Goal: Task Accomplishment & Management: Manage account settings

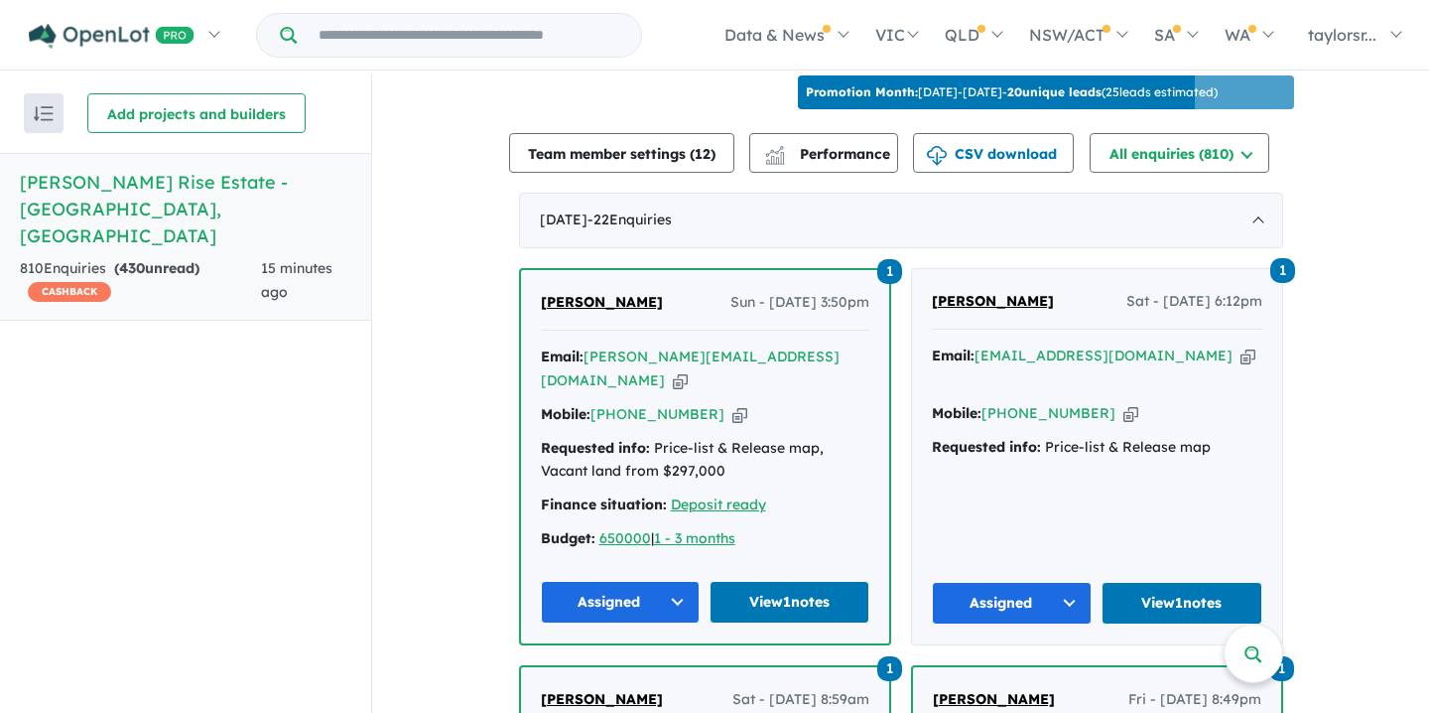
scroll to position [673, 0]
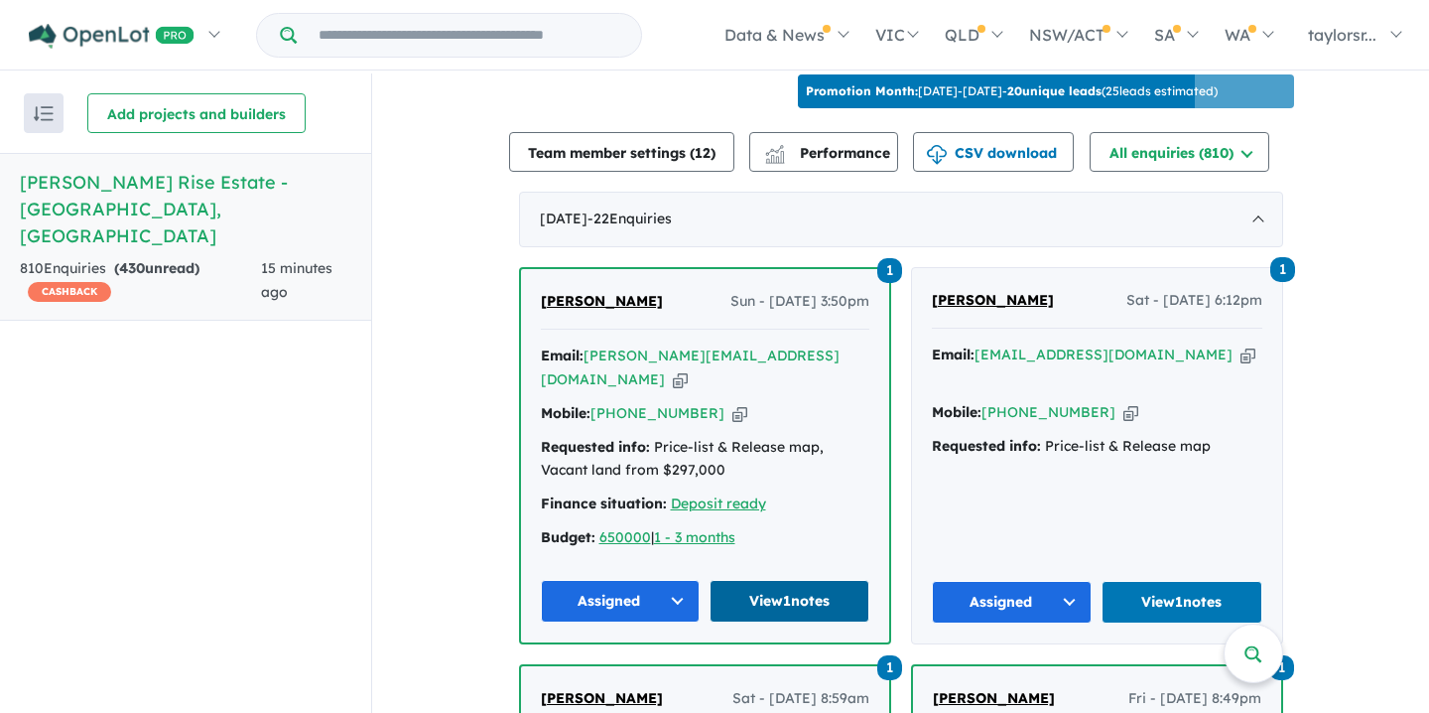
click at [785, 580] on link "View 1 notes" at bounding box center [790, 601] width 160 height 43
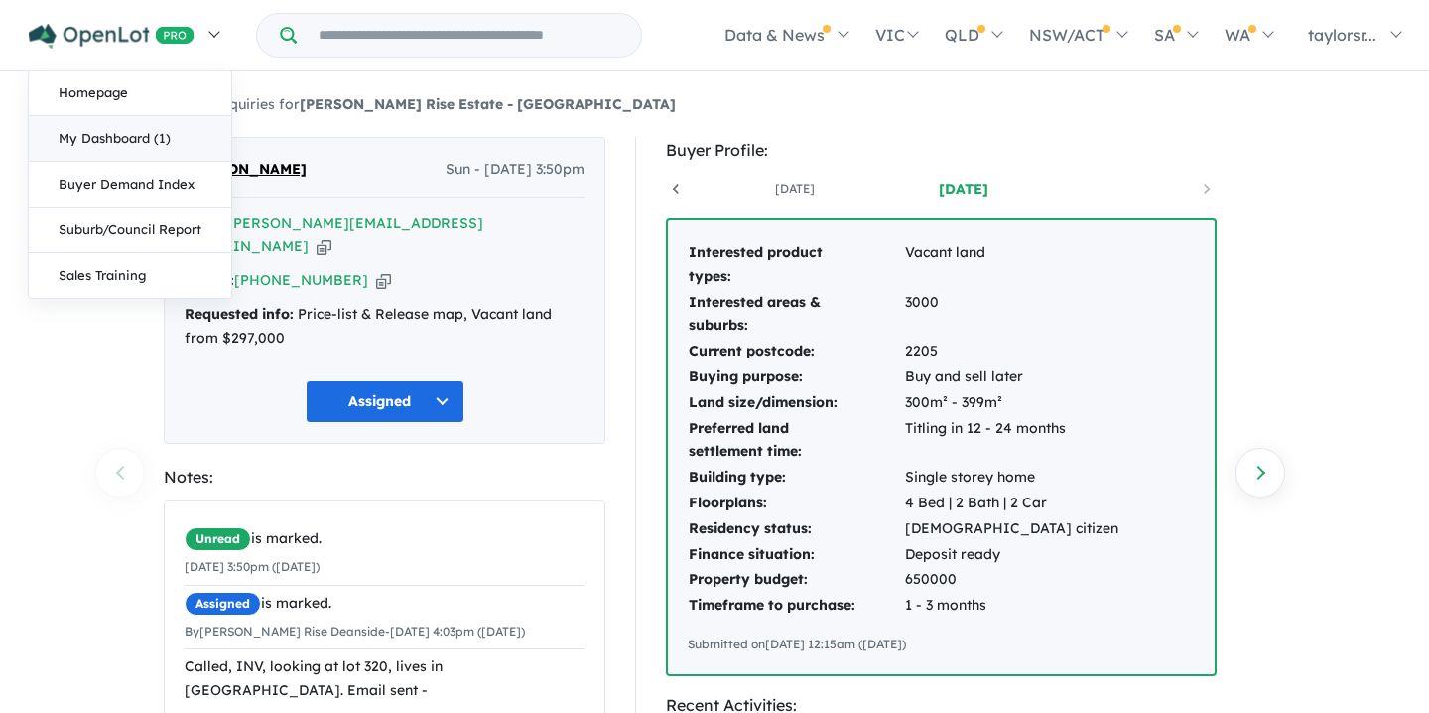
click at [115, 139] on link "My Dashboard (1)" at bounding box center [130, 139] width 202 height 46
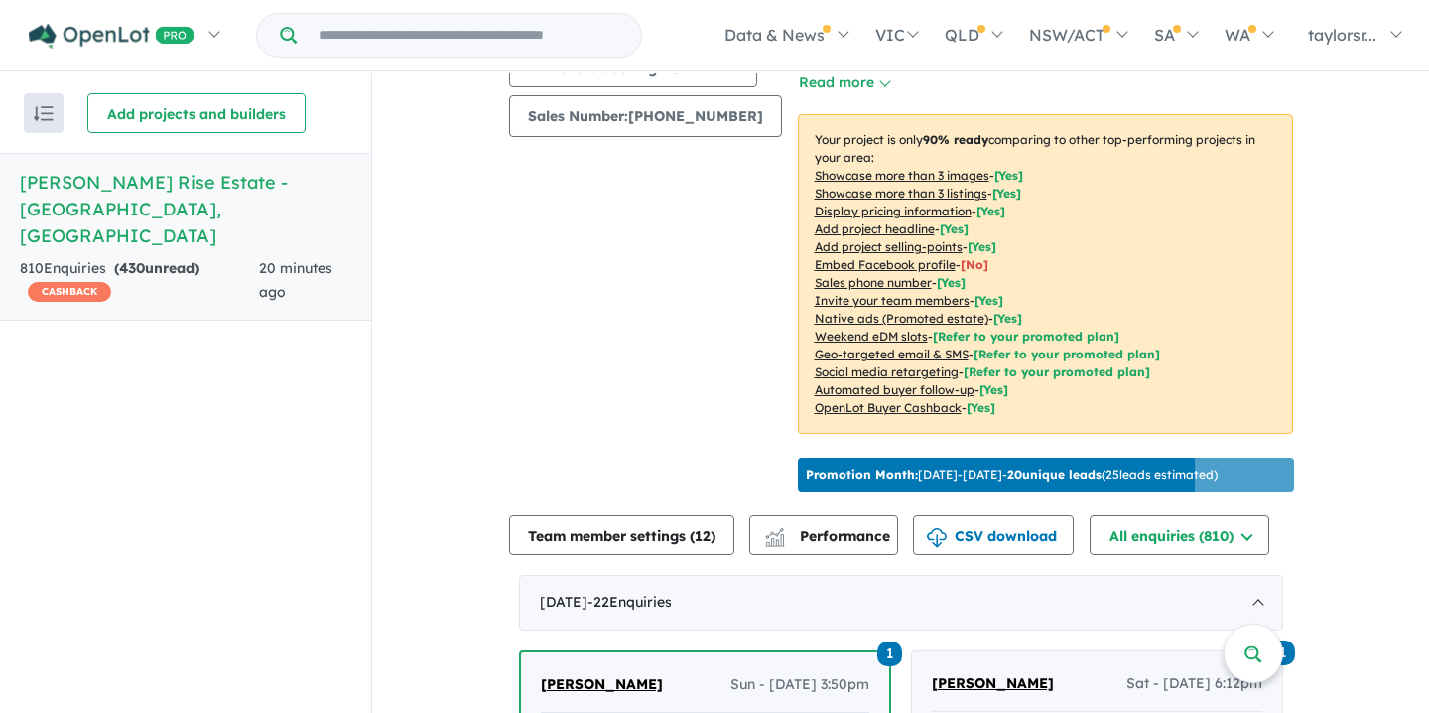
scroll to position [395, 0]
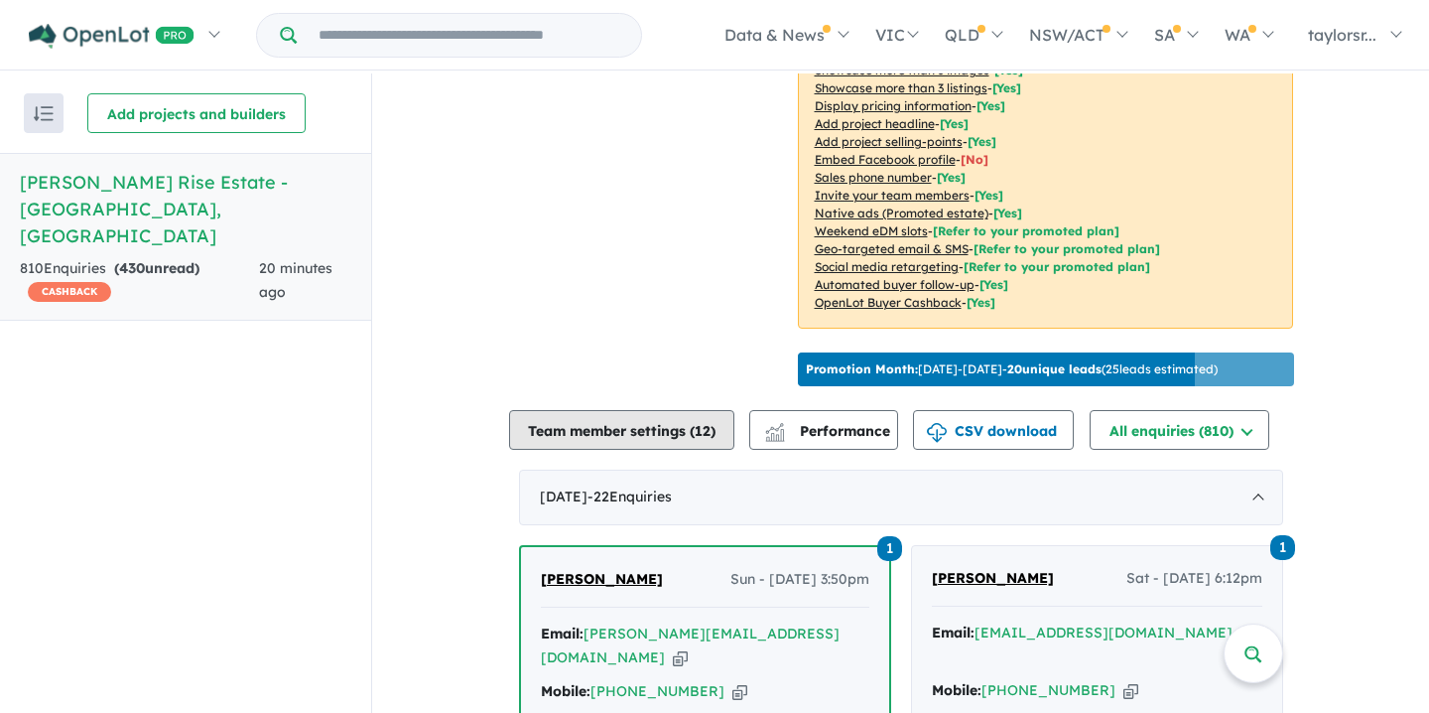
click at [651, 422] on button "Team member settings ( 12 )" at bounding box center [621, 430] width 225 height 40
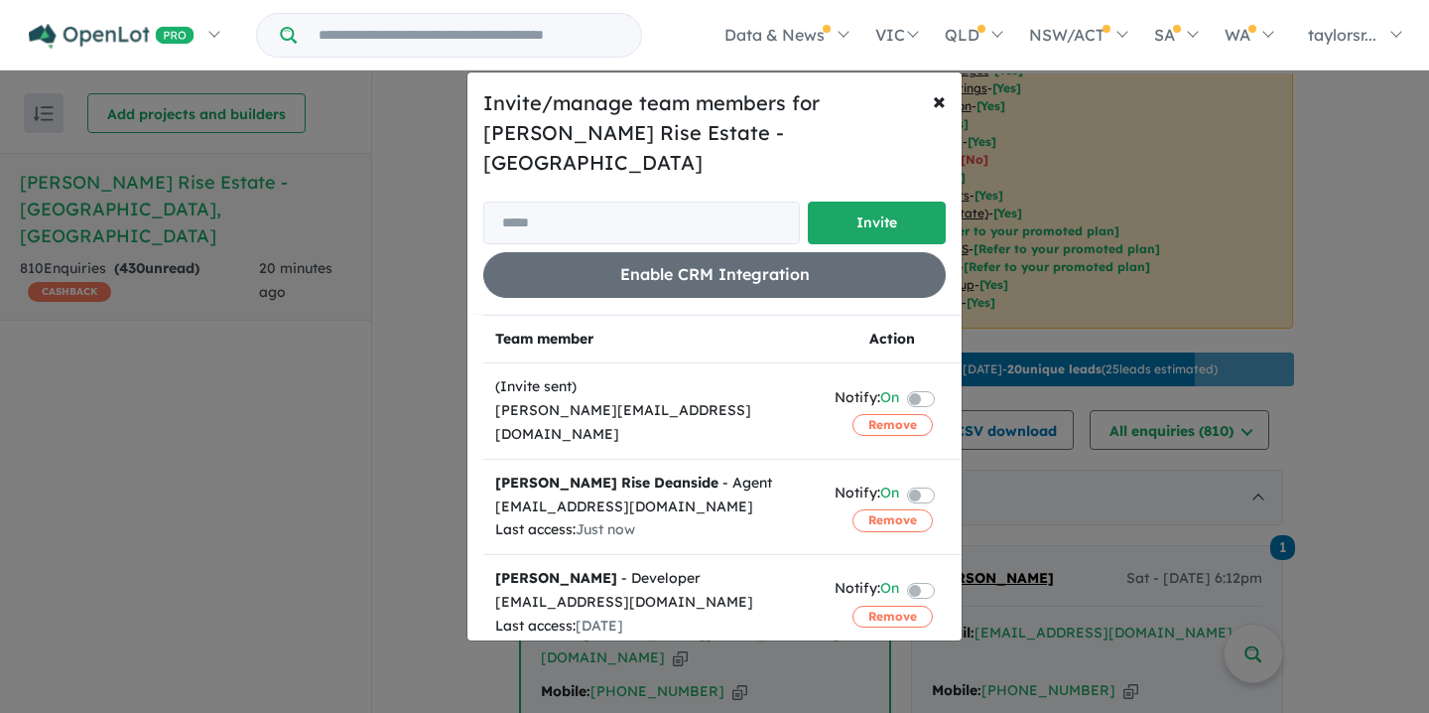
click at [787, 614] on div "Last access: [DATE]" at bounding box center [653, 626] width 316 height 24
click at [212, 330] on div "Invite/manage team members for Taylors Rise Estate - Deanside Invite Enable CRM…" at bounding box center [714, 356] width 1429 height 713
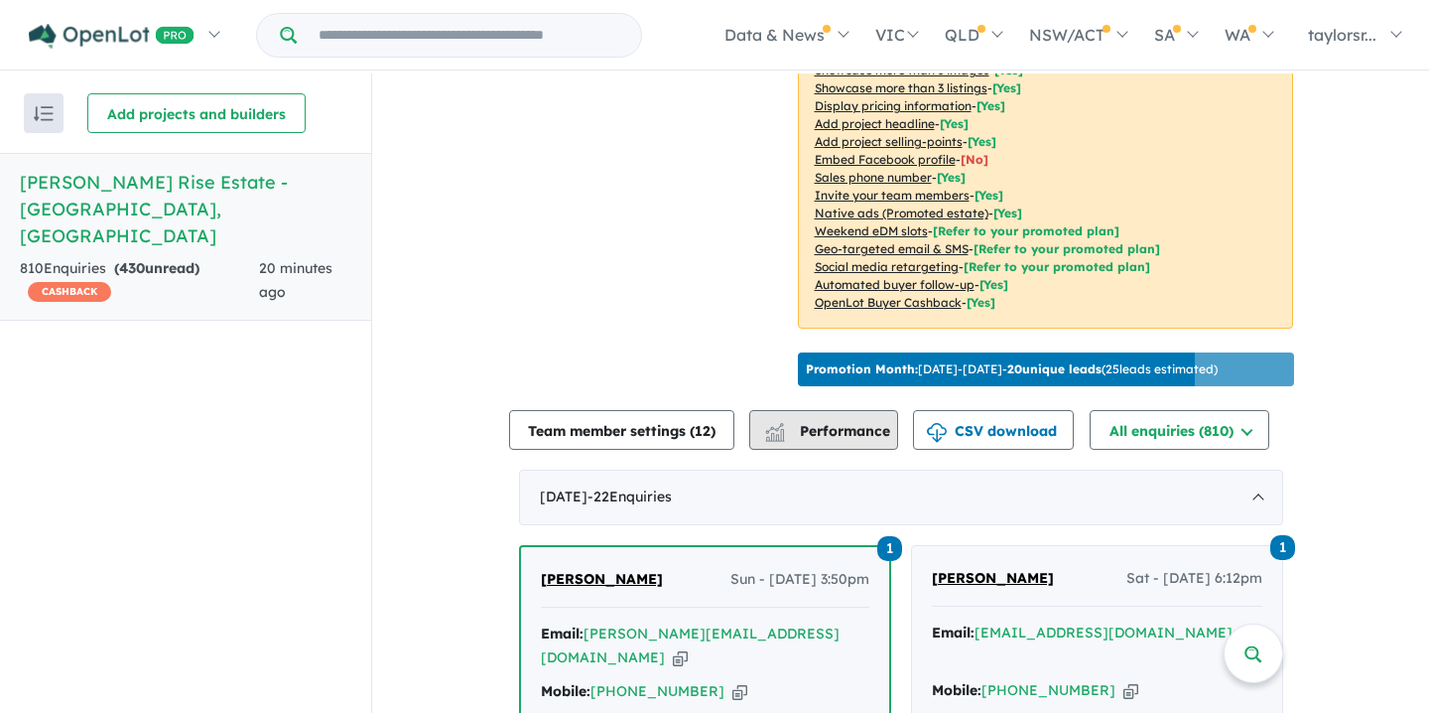
click at [829, 422] on span "Performance" at bounding box center [829, 431] width 122 height 18
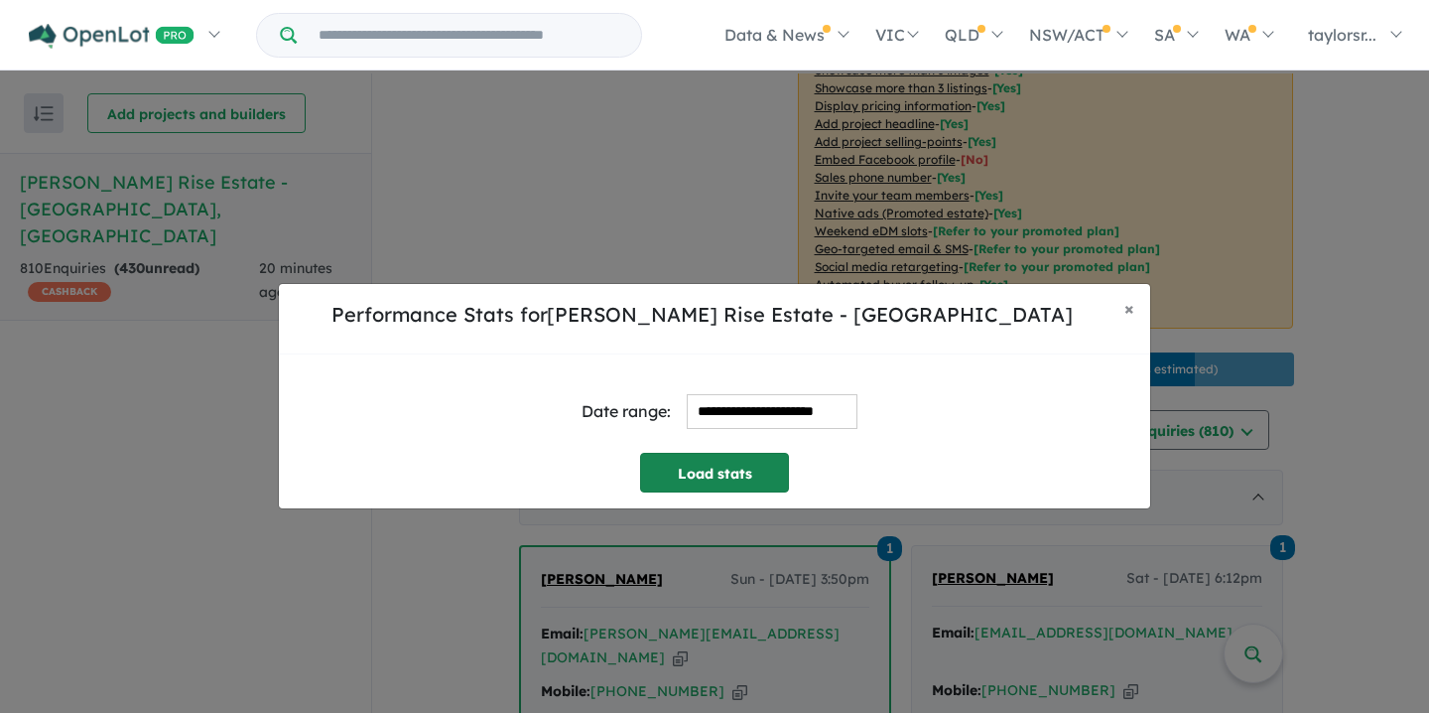
click at [702, 473] on button "Load stats" at bounding box center [714, 473] width 149 height 40
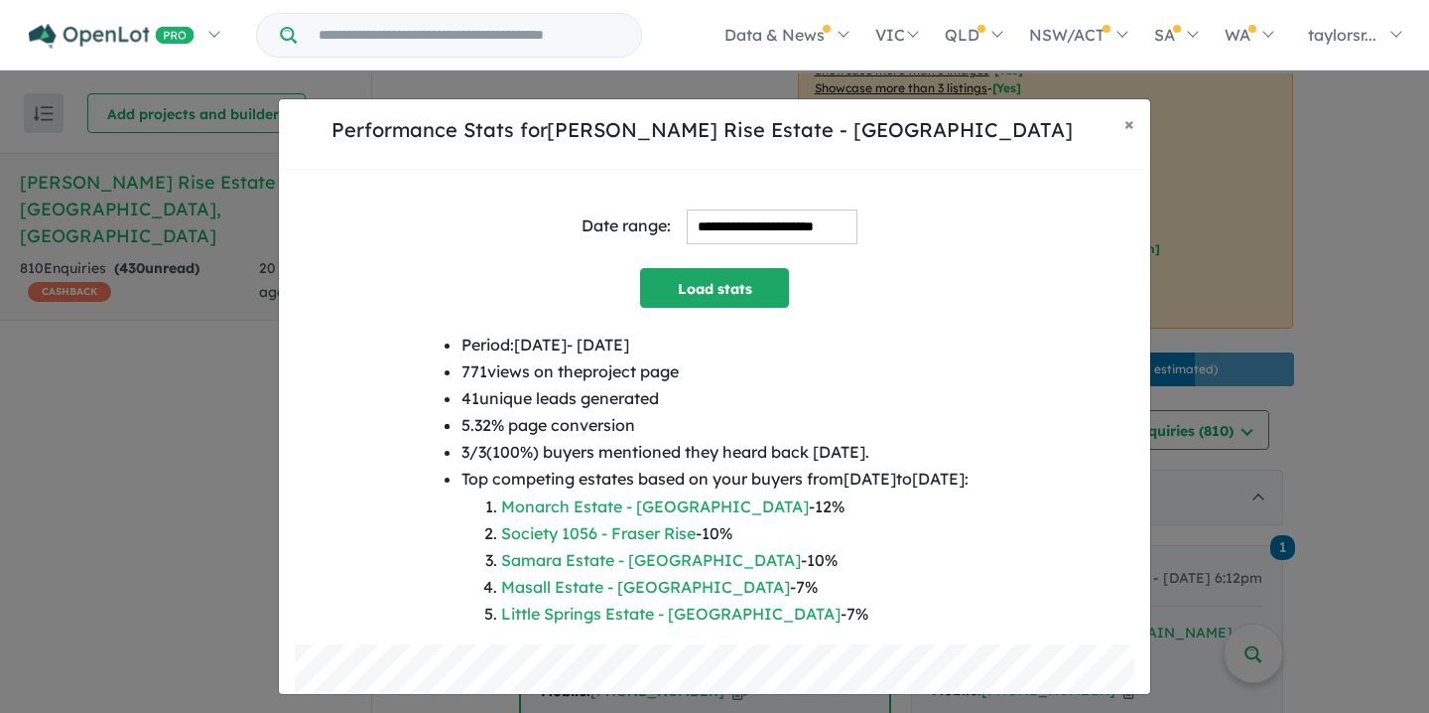
click at [1017, 613] on div "Period: [DATE] - [DATE] 771 views on the project page 41 unique leads generated…" at bounding box center [715, 488] width 840 height 313
click at [1124, 124] on button "× Close" at bounding box center [1130, 124] width 42 height 50
